Goal: Check status: Check status

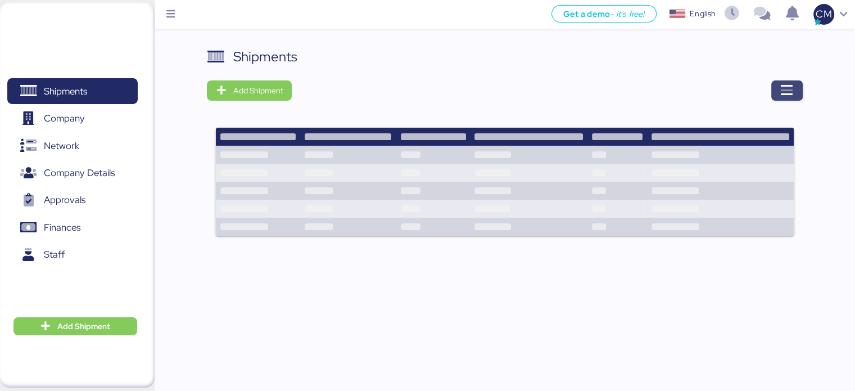
click at [795, 91] on span "button" at bounding box center [786, 90] width 31 height 20
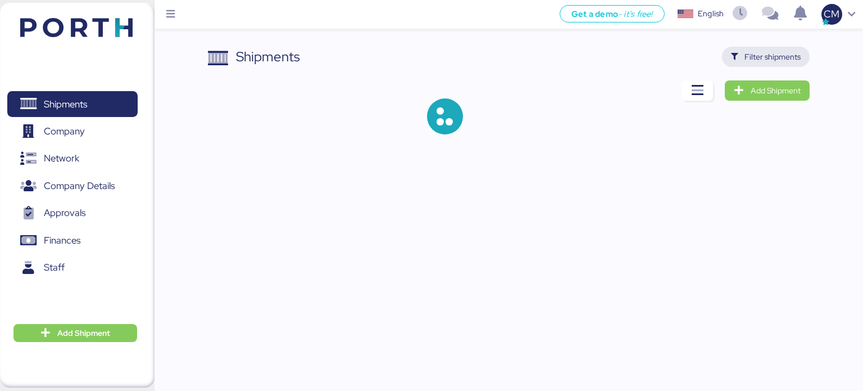
click at [760, 56] on span "Filter shipments" at bounding box center [773, 56] width 56 height 13
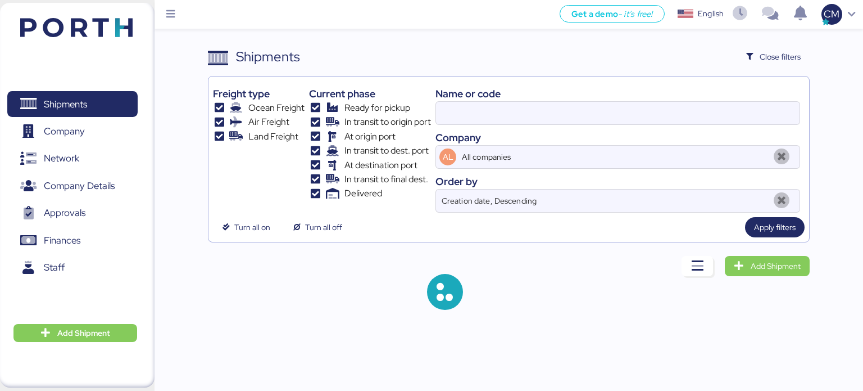
type input "O0052064"
click at [460, 116] on input "O0052064" at bounding box center [618, 113] width 364 height 22
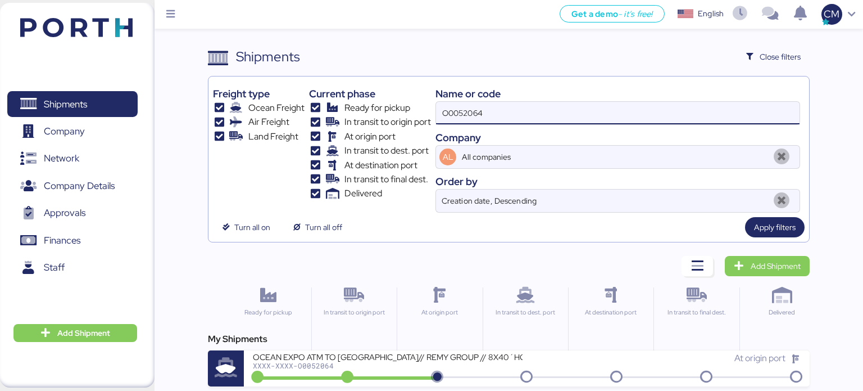
click at [465, 114] on input "O0052064" at bounding box center [618, 113] width 364 height 22
paste input "O0051021"
type input "O0051021"
